Goal: Obtain resource: Download file/media

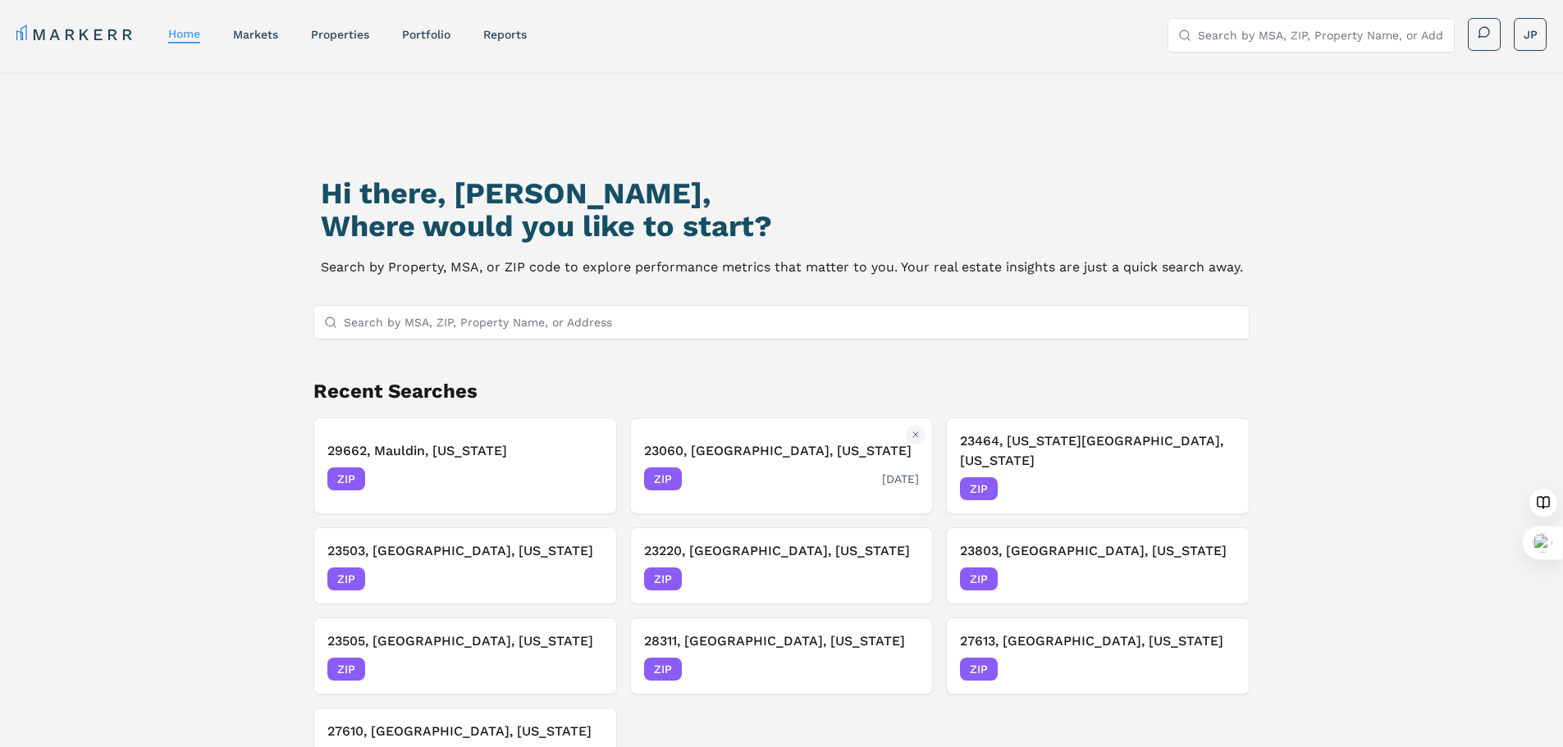
click at [669, 468] on span "ZIP" at bounding box center [663, 479] width 38 height 23
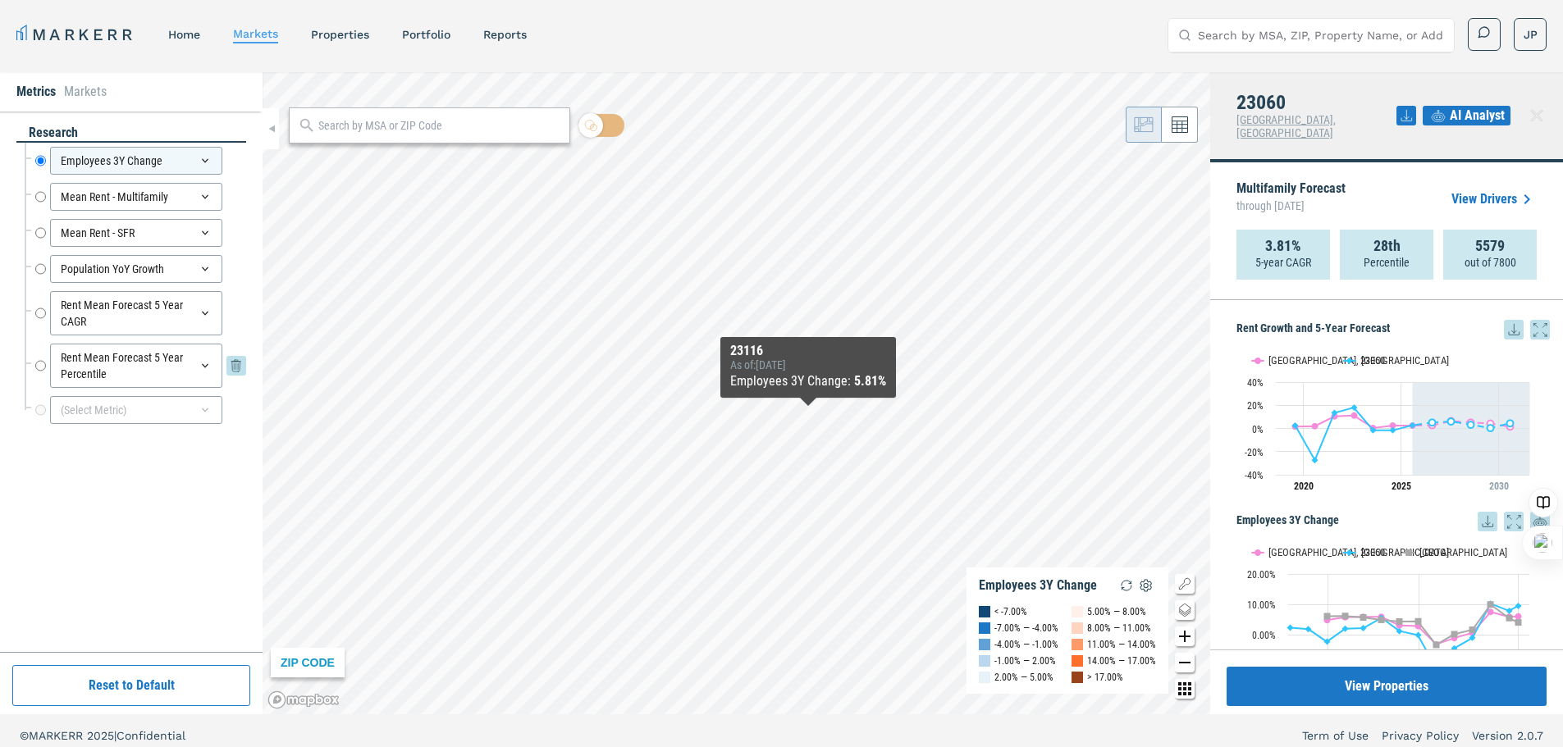
click at [40, 365] on input "Rent Mean Forecast 5 Year Percentile" at bounding box center [40, 366] width 11 height 44
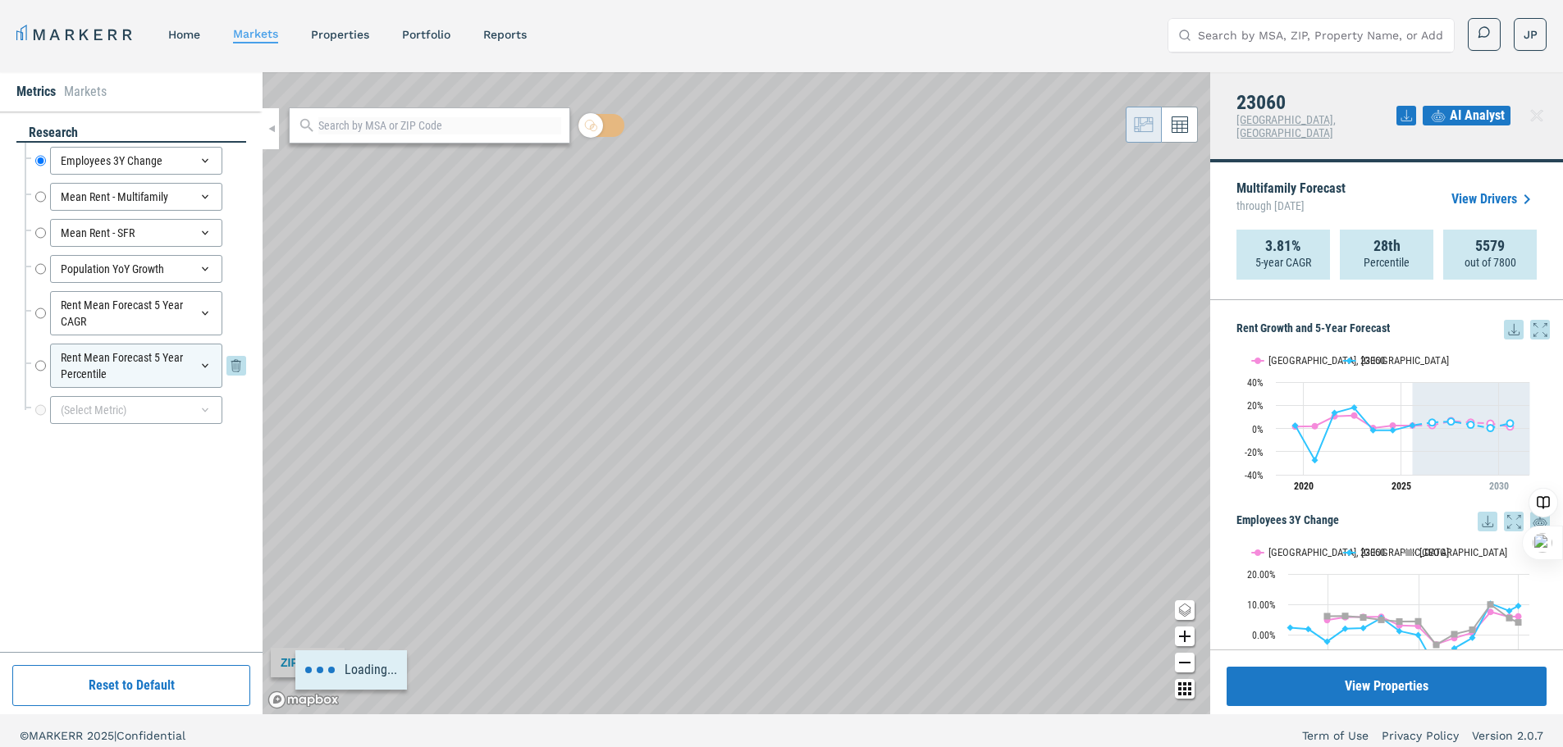
radio input "false"
radio input "true"
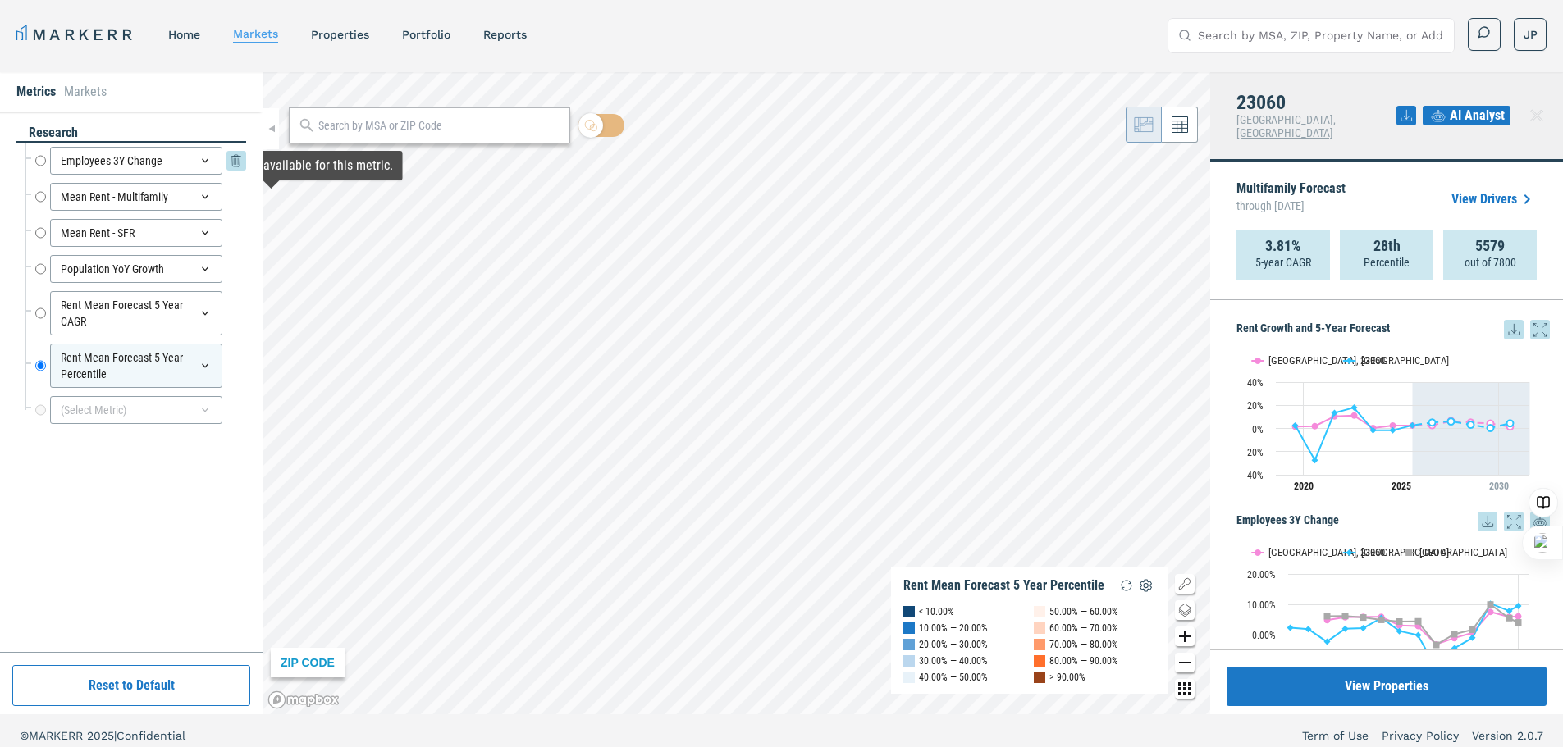
click at [40, 162] on input "Employees 3Y Change" at bounding box center [40, 161] width 11 height 28
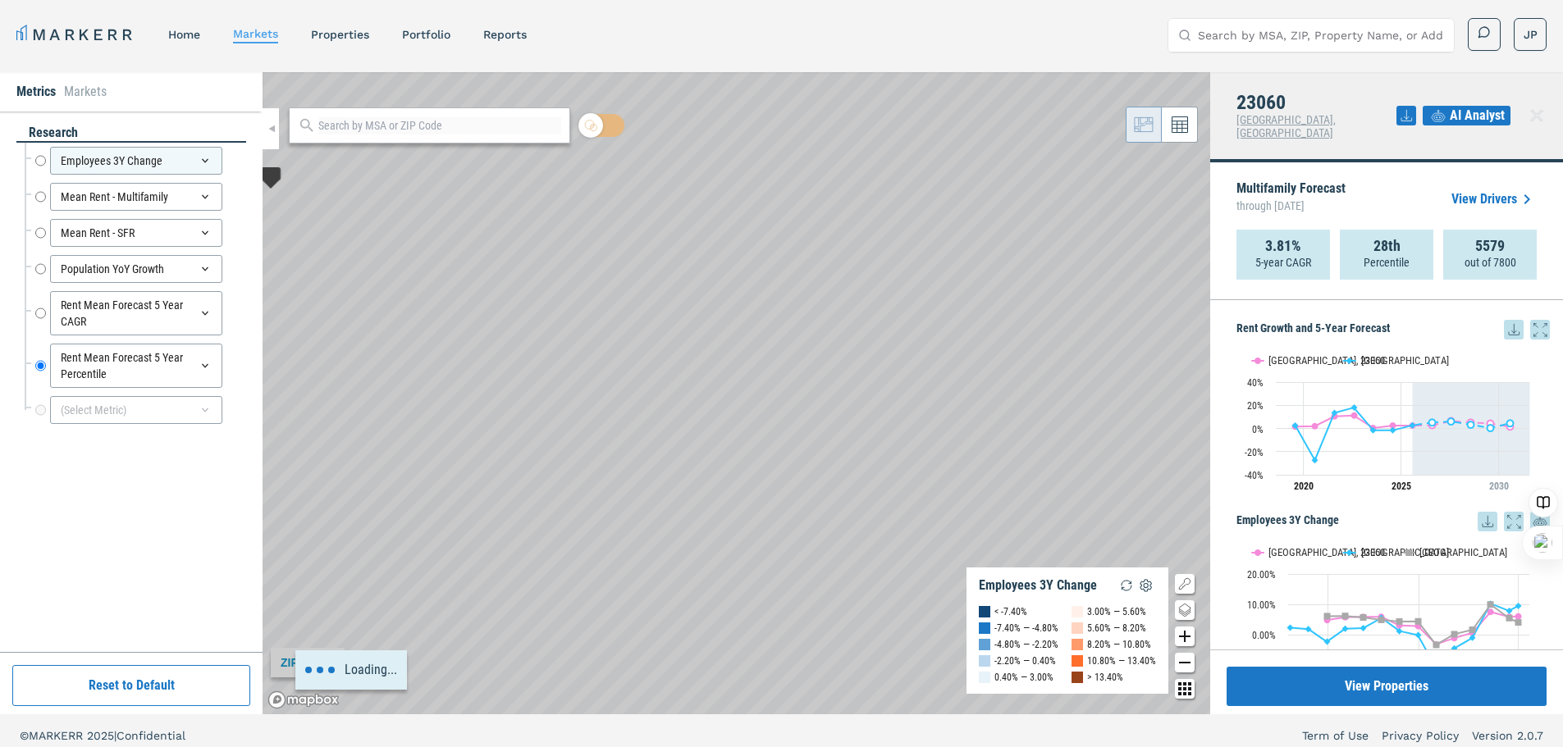
radio input "true"
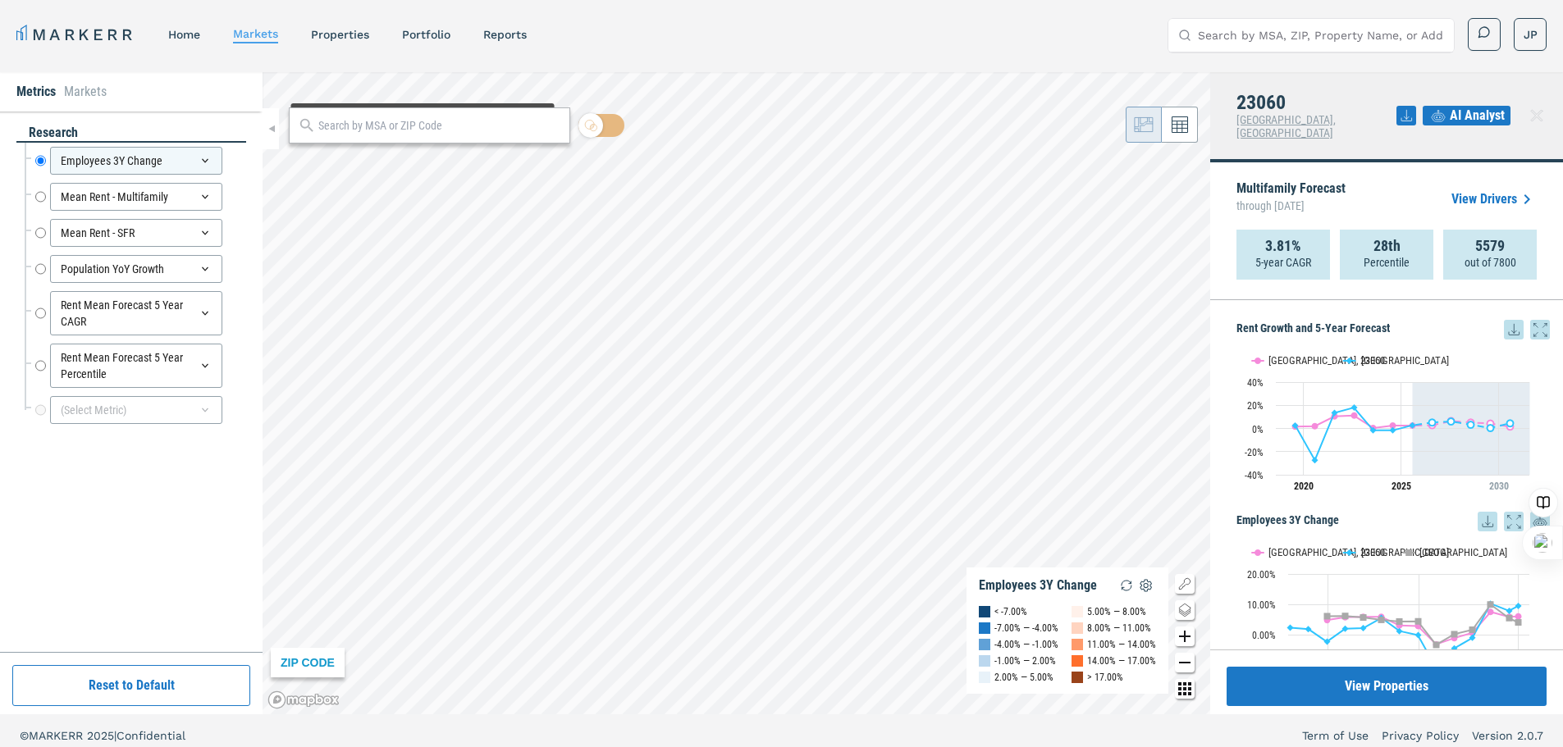
click at [430, 126] on input "text" at bounding box center [439, 125] width 243 height 17
type input "23060"
click at [436, 160] on span "23060, [GEOGRAPHIC_DATA], [US_STATE] ZIP" at bounding box center [429, 161] width 281 height 25
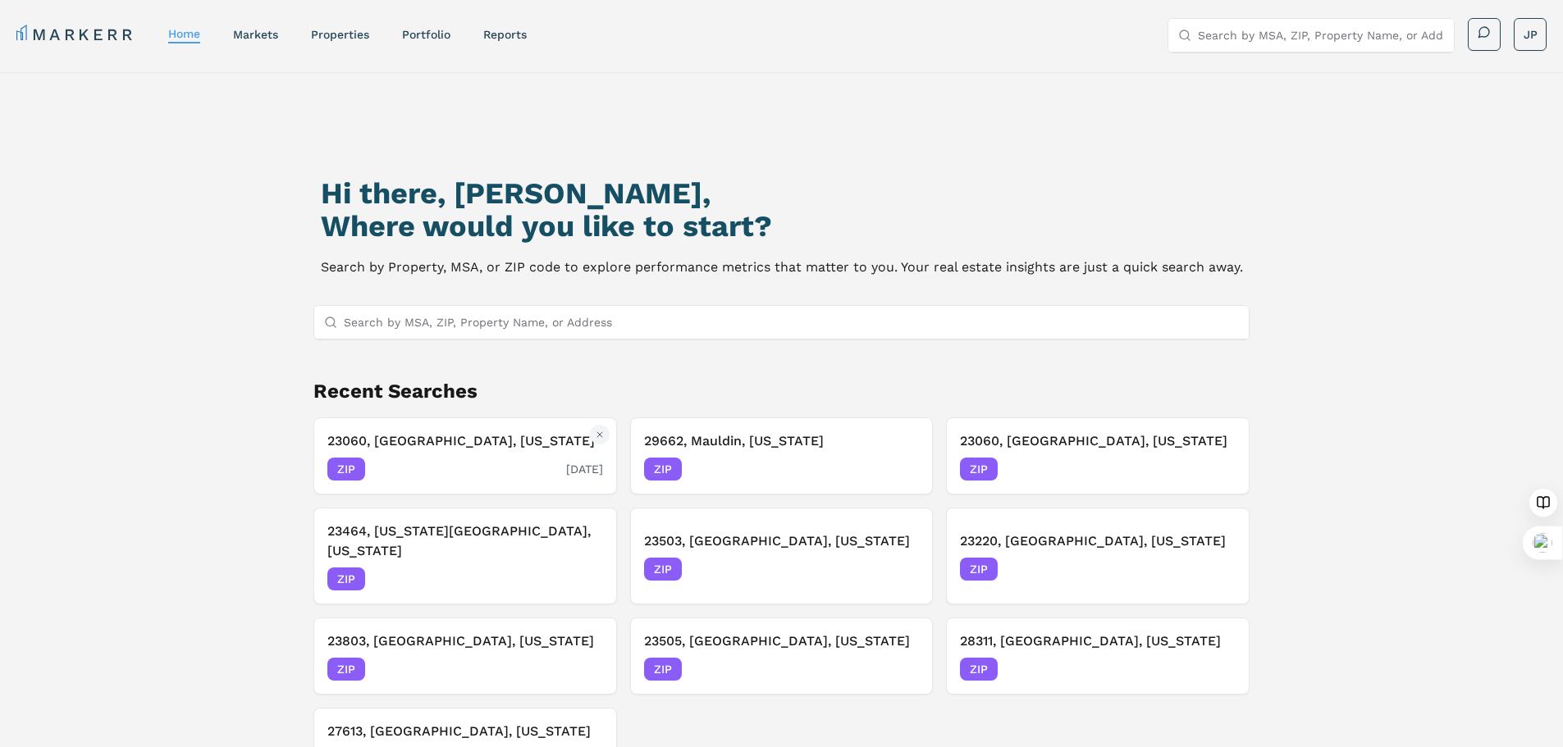
click at [362, 473] on span "ZIP" at bounding box center [346, 469] width 38 height 23
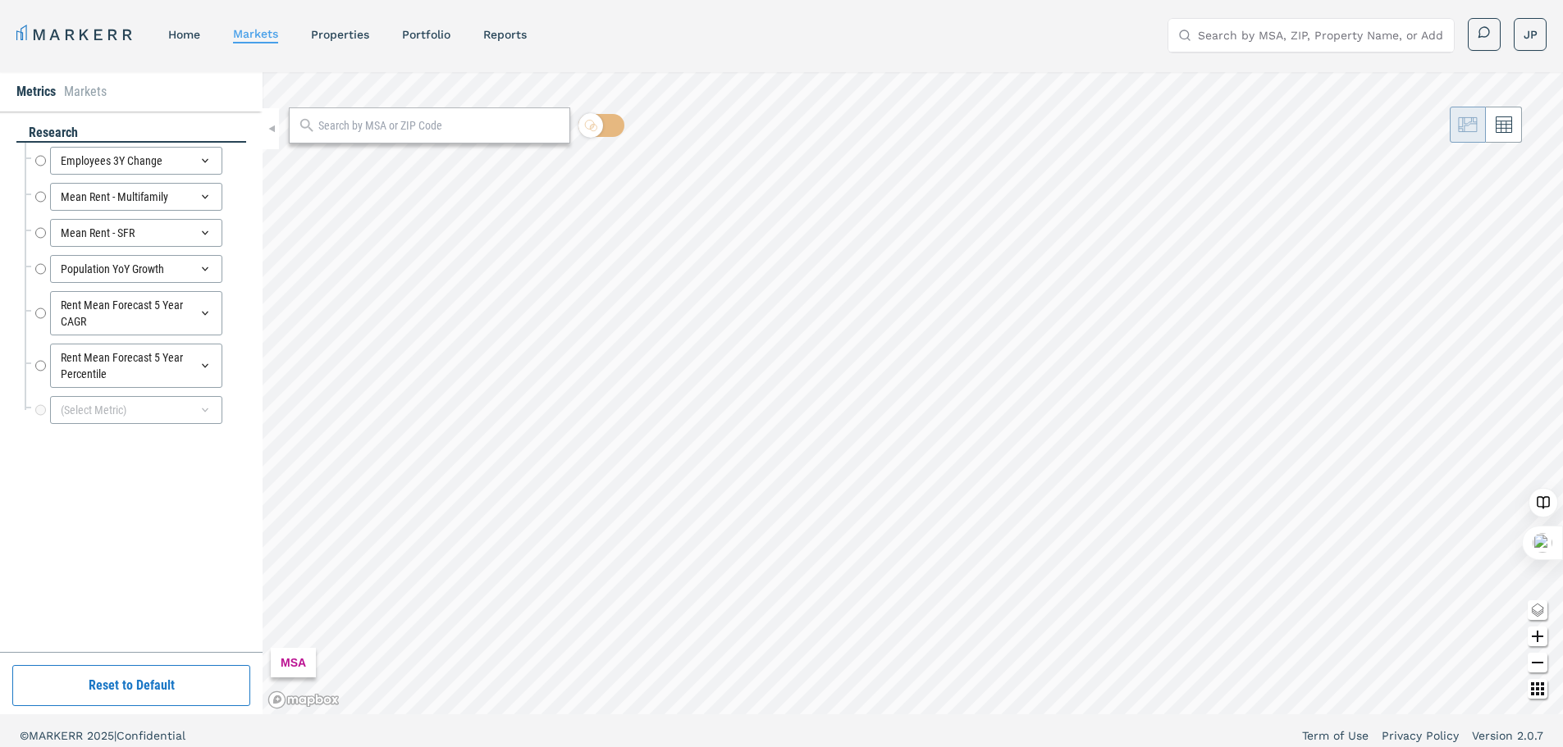
radio input "true"
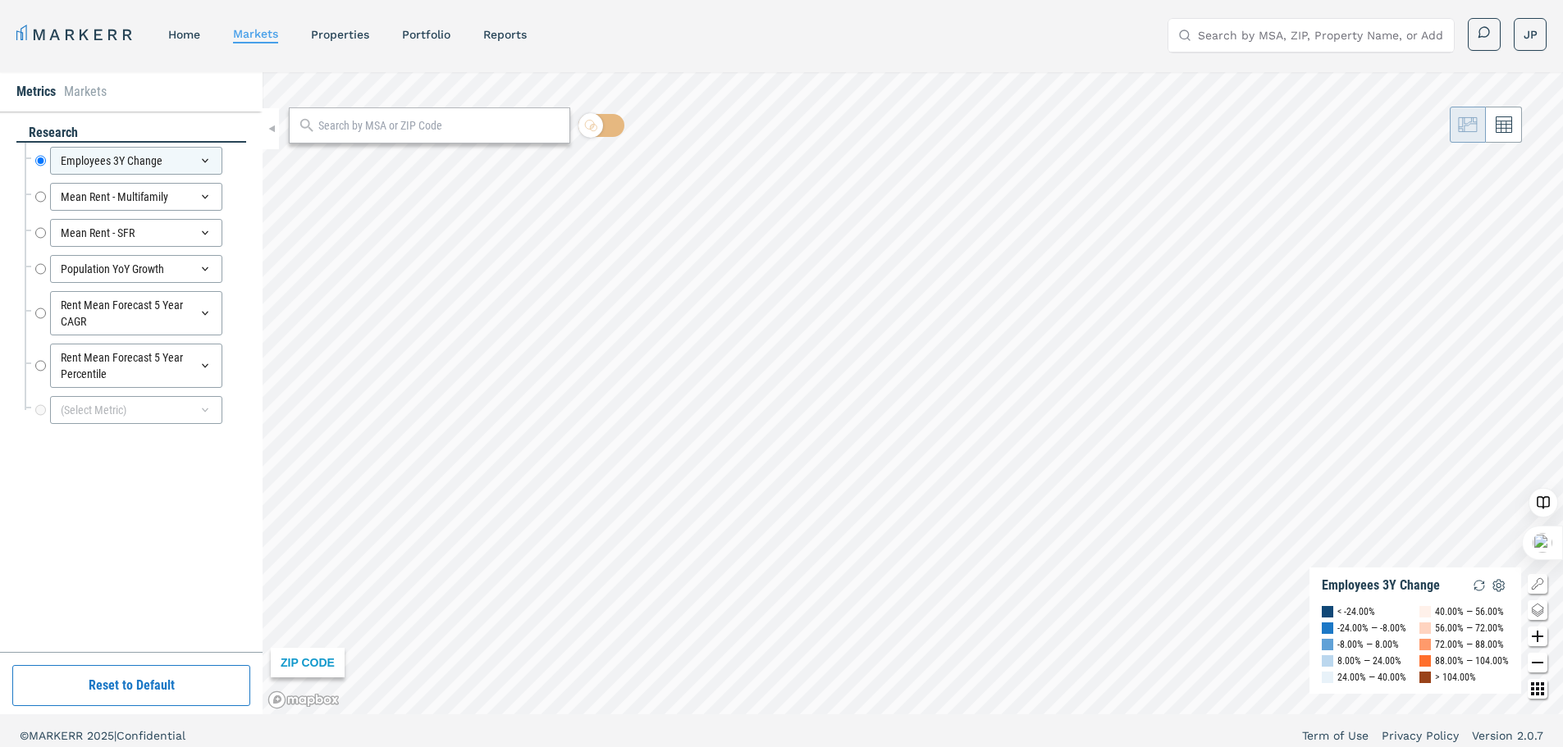
click at [455, 129] on input "text" at bounding box center [439, 125] width 243 height 17
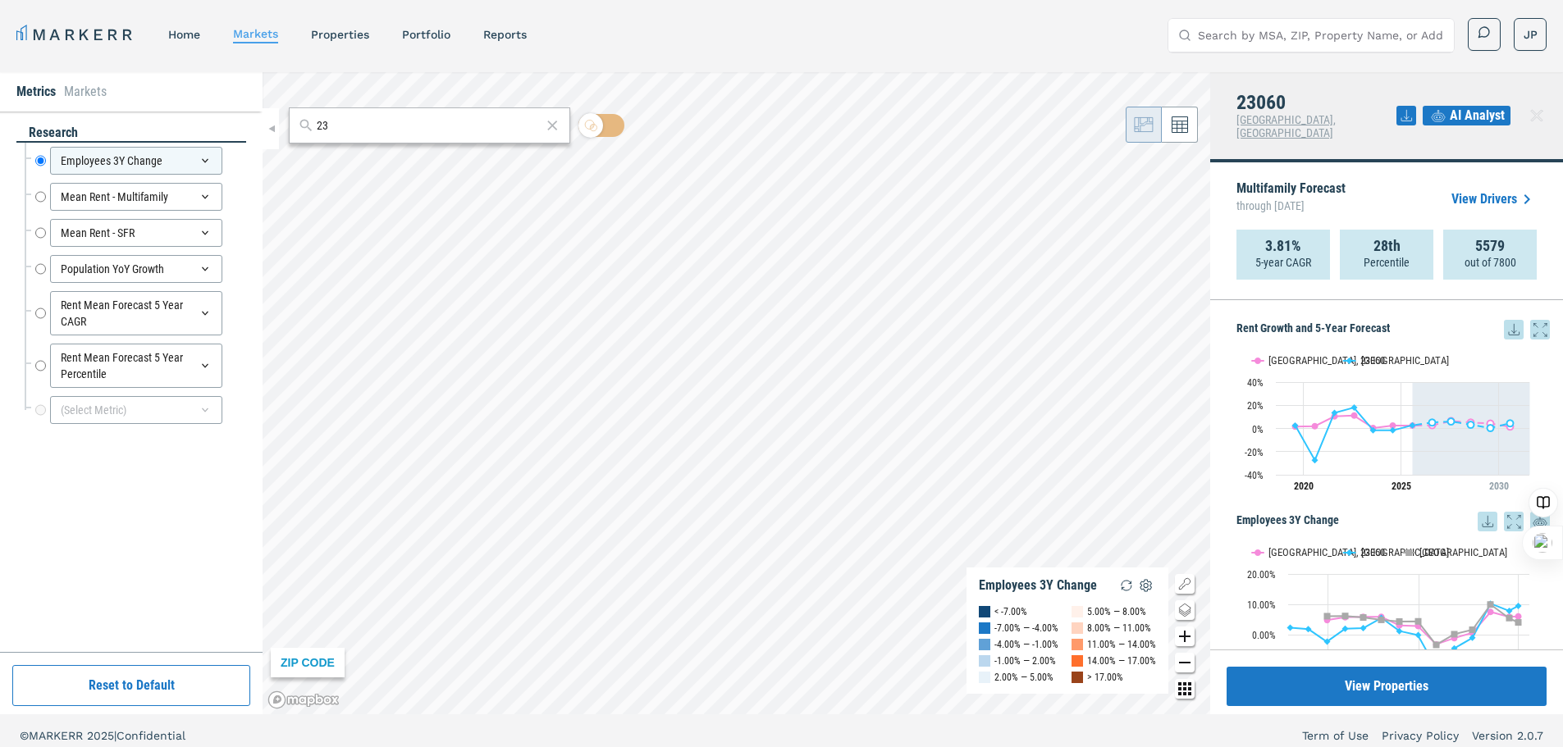
click at [459, 125] on input "23" at bounding box center [429, 125] width 225 height 17
type input "23060"
click at [531, 162] on span "ZIP" at bounding box center [541, 162] width 33 height 15
click at [1504, 320] on icon at bounding box center [1514, 330] width 20 height 20
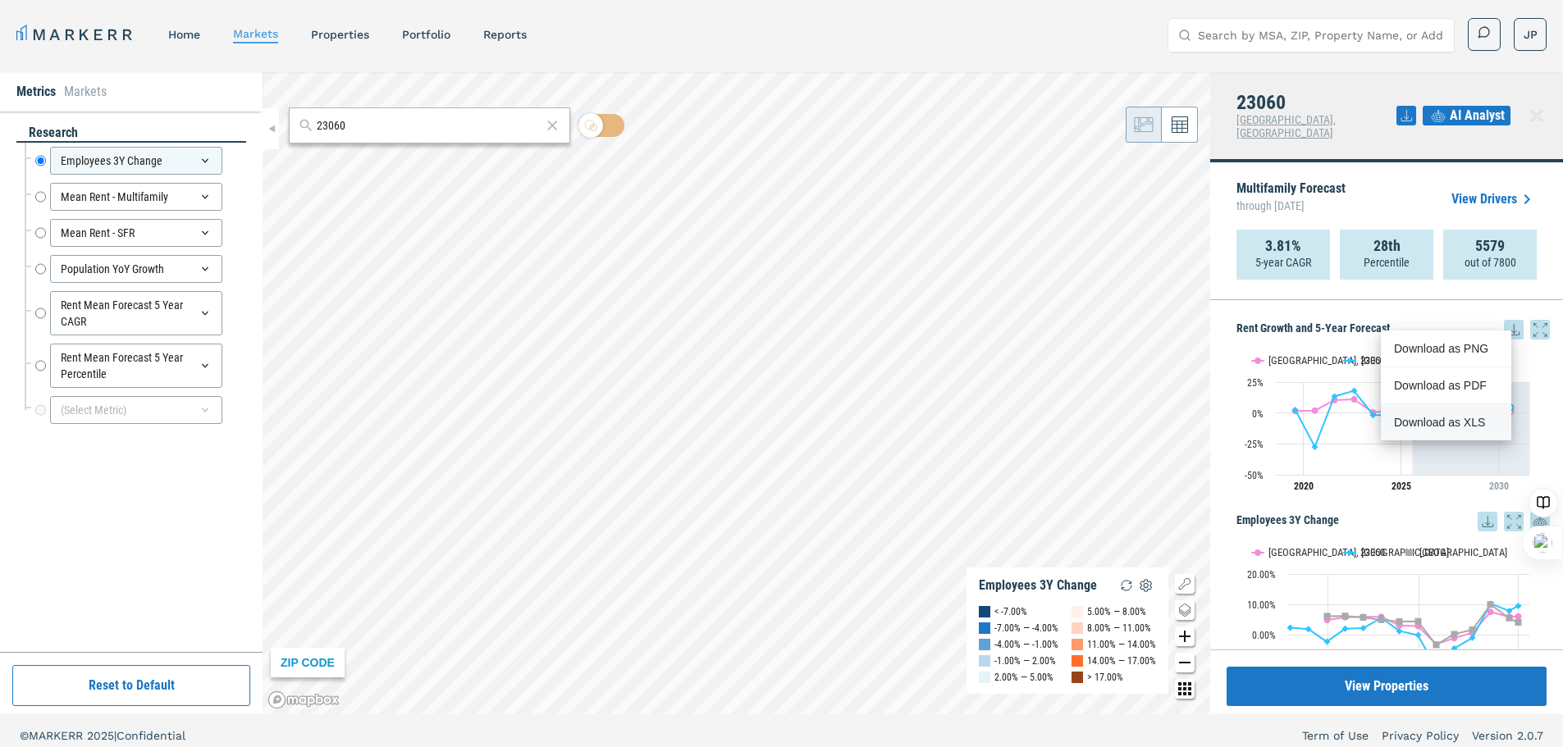
click at [1452, 426] on div "Download as XLS" at bounding box center [1441, 422] width 94 height 16
